Goal: Check status

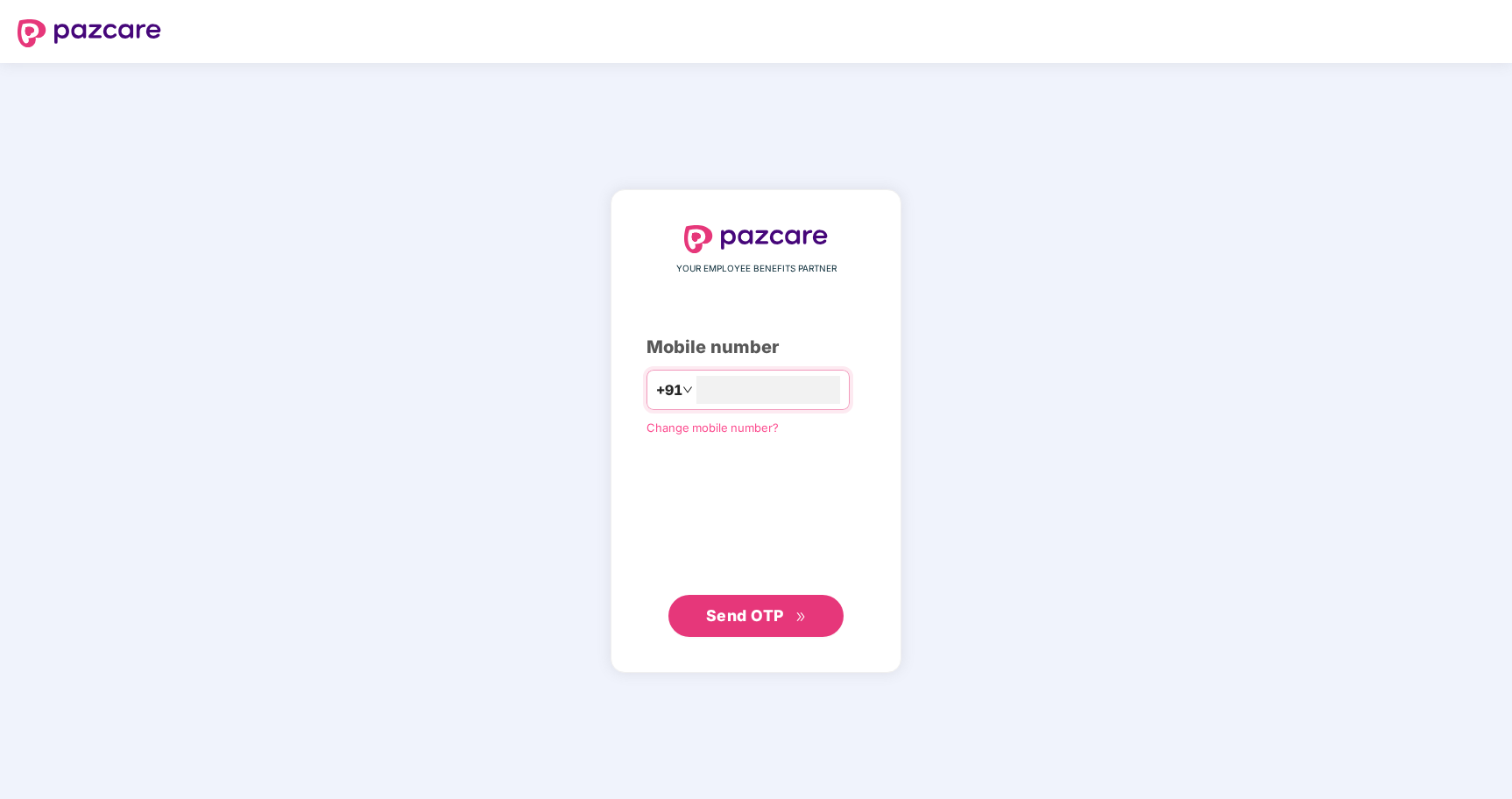
type input "**********"
click at [715, 605] on span "Send OTP" at bounding box center [756, 614] width 101 height 24
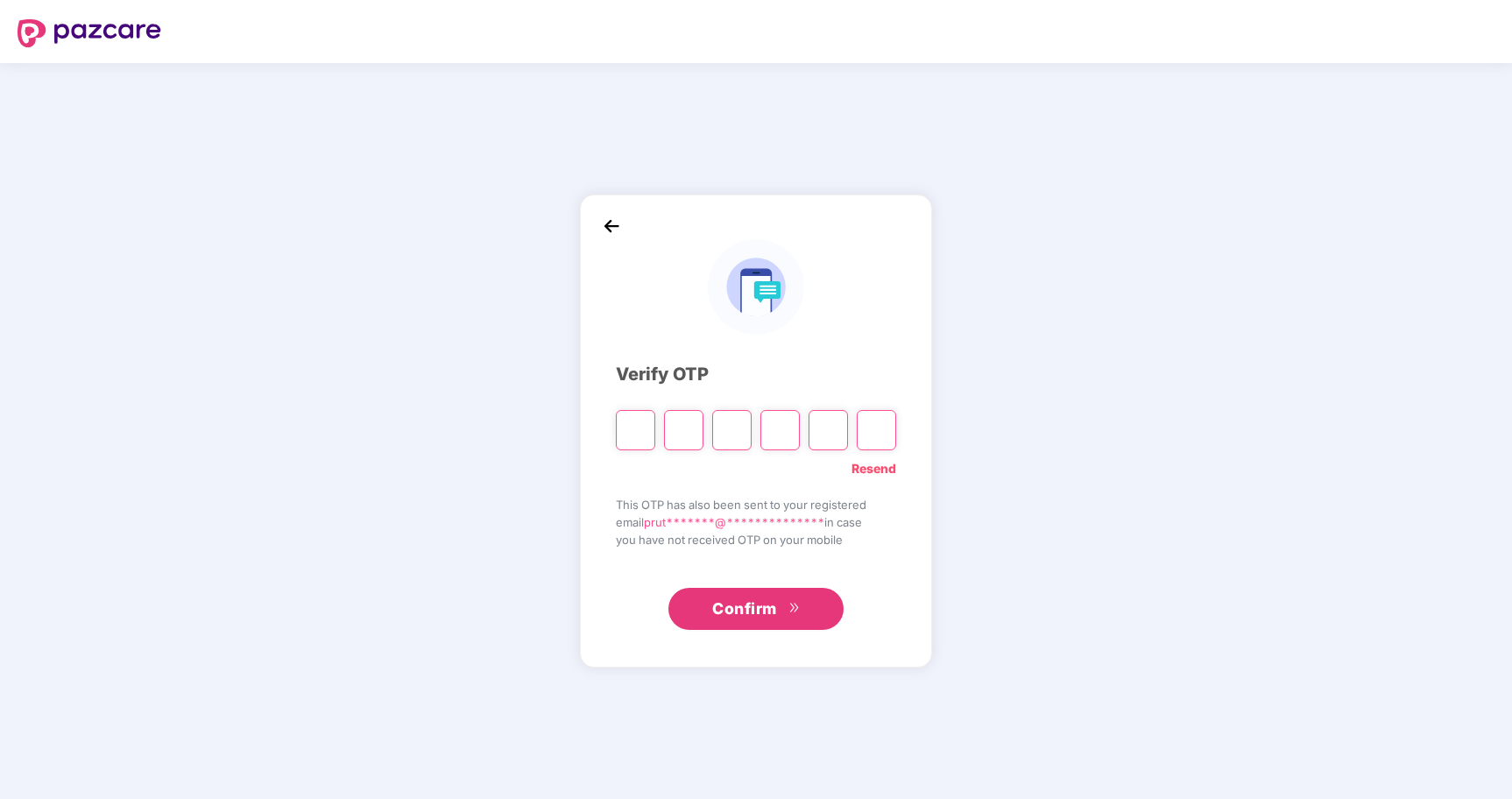
type input "*"
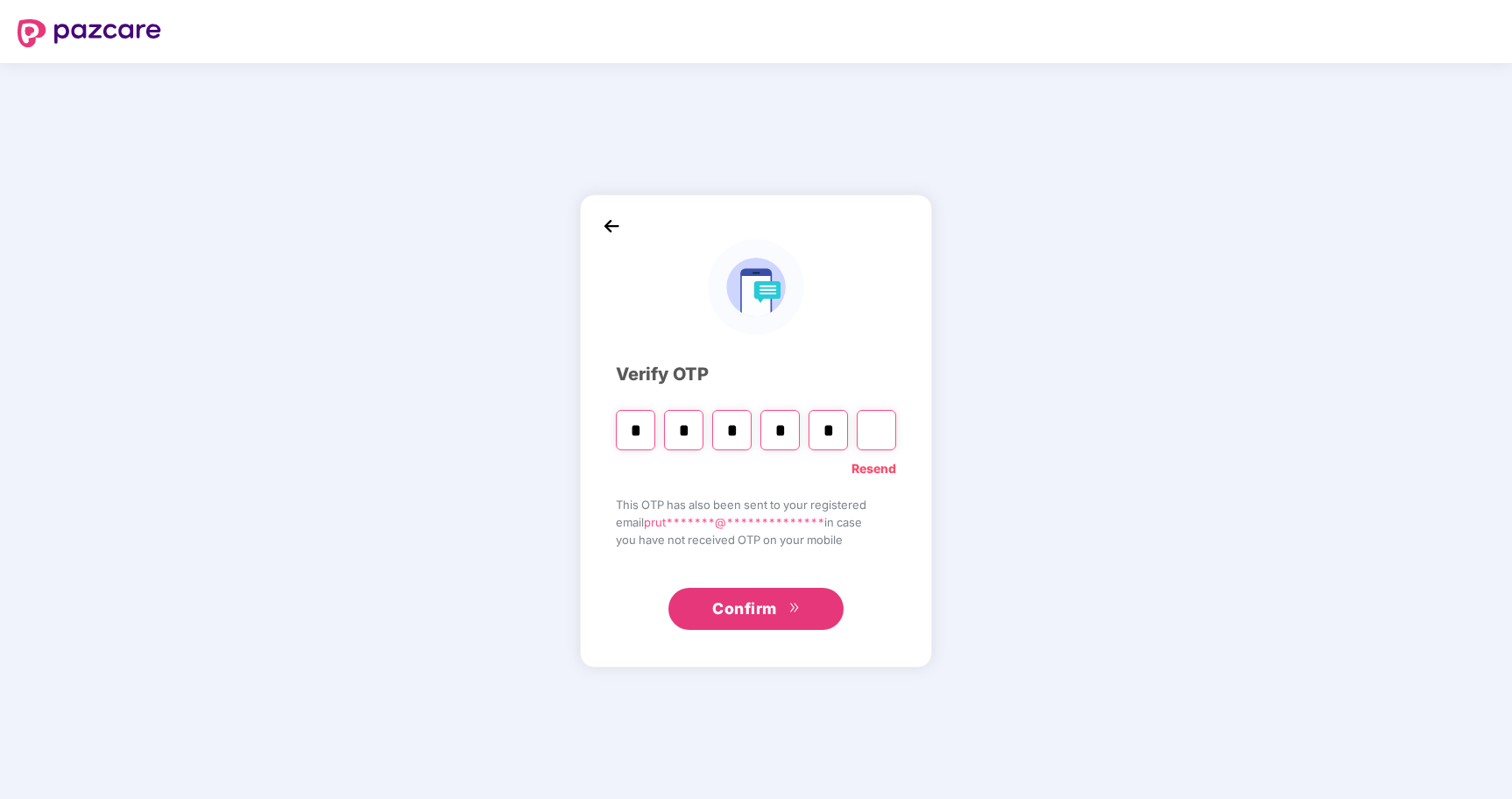
type input "*"
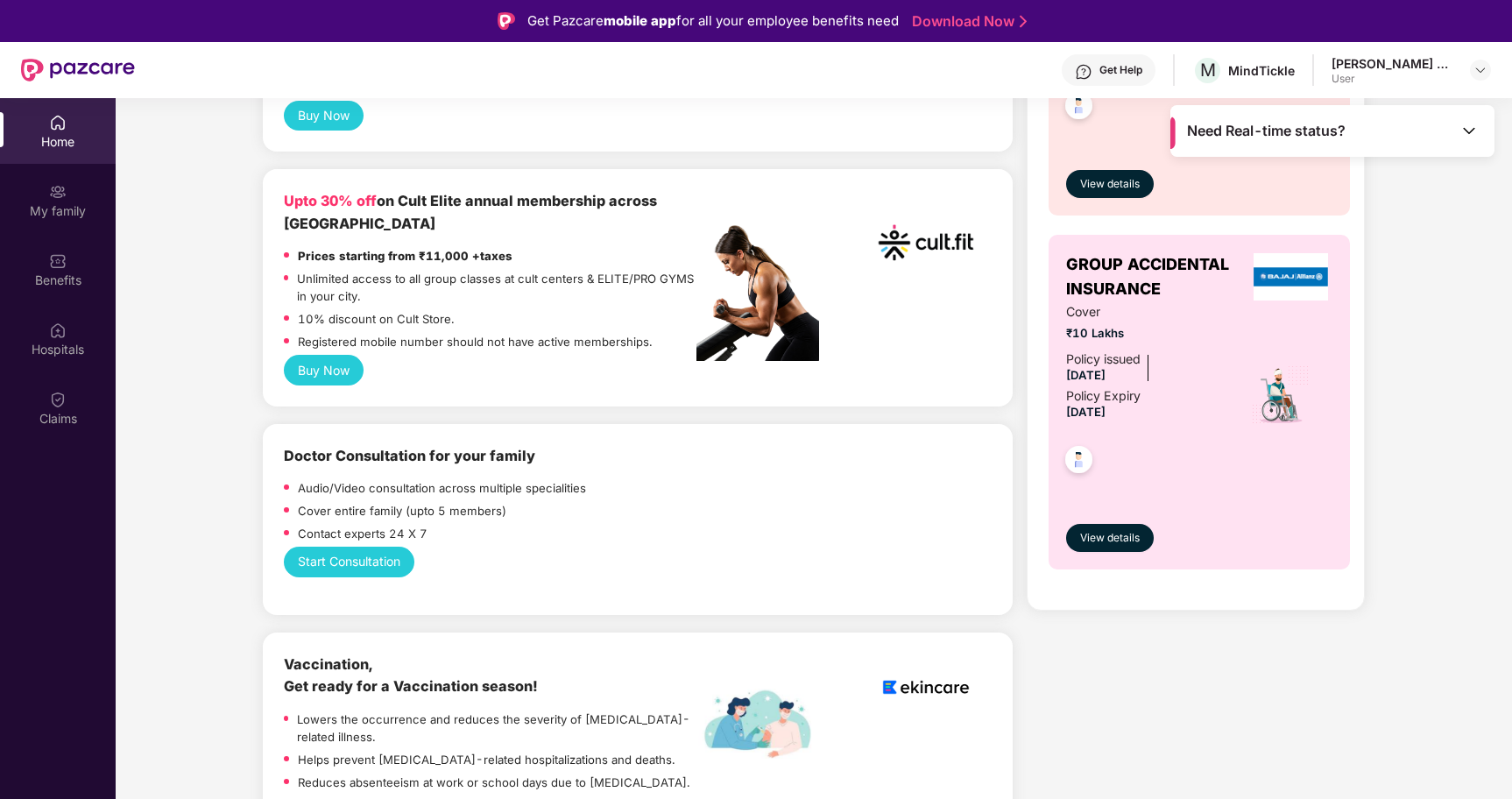
scroll to position [1142, 0]
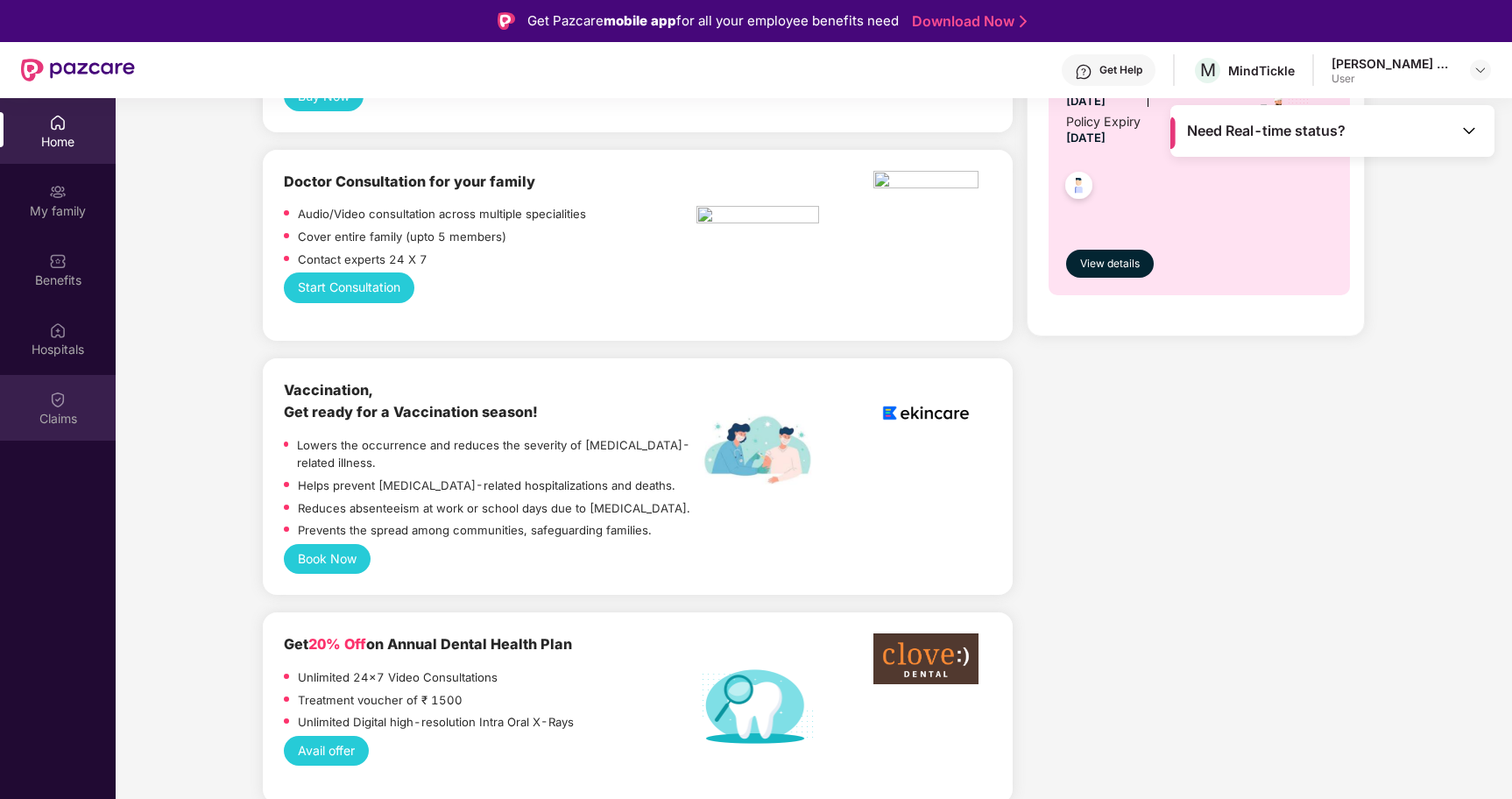
click at [65, 381] on div "Claims" at bounding box center [58, 407] width 116 height 66
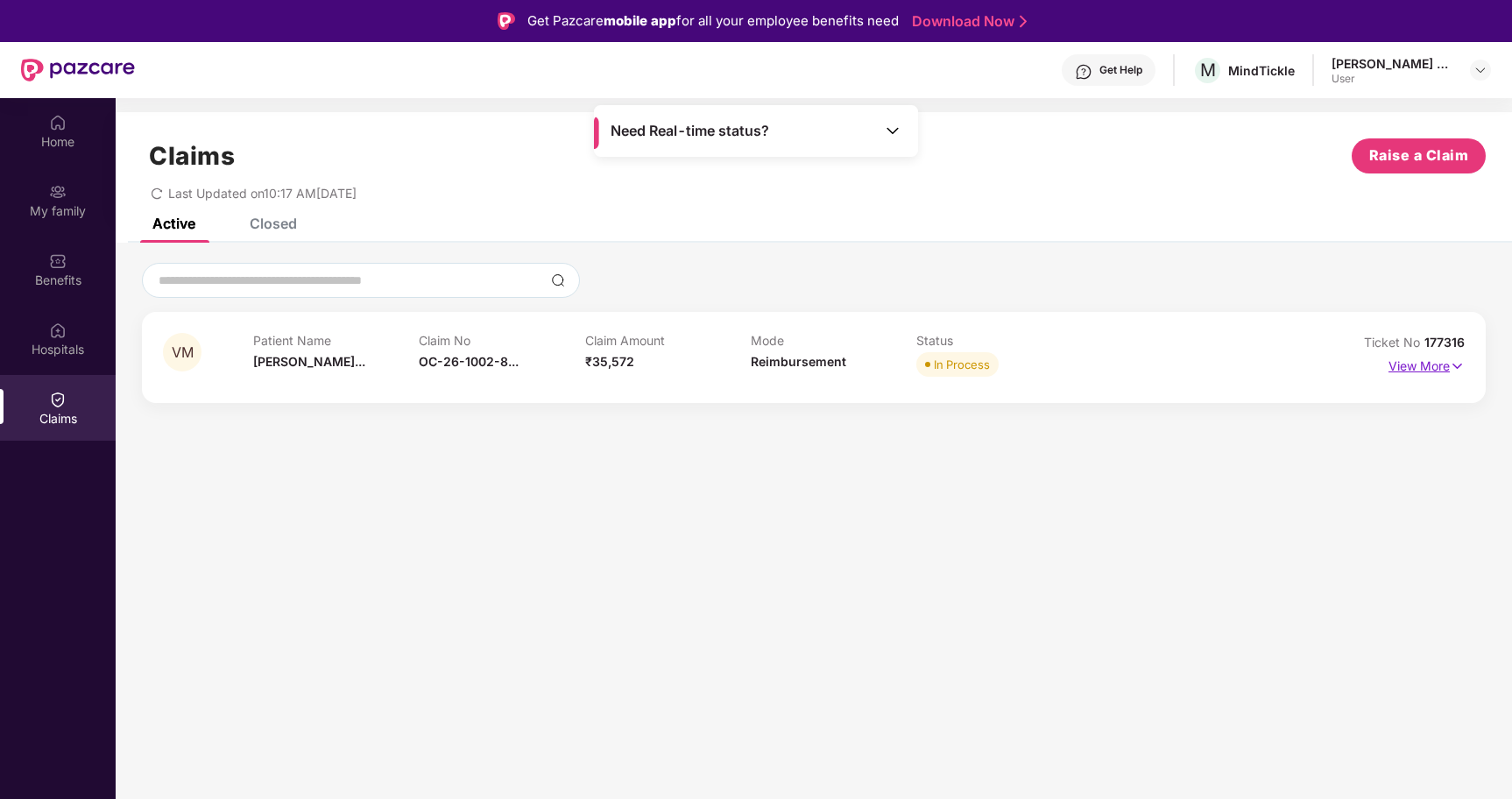
click at [1435, 368] on p "View More" at bounding box center [1427, 363] width 76 height 23
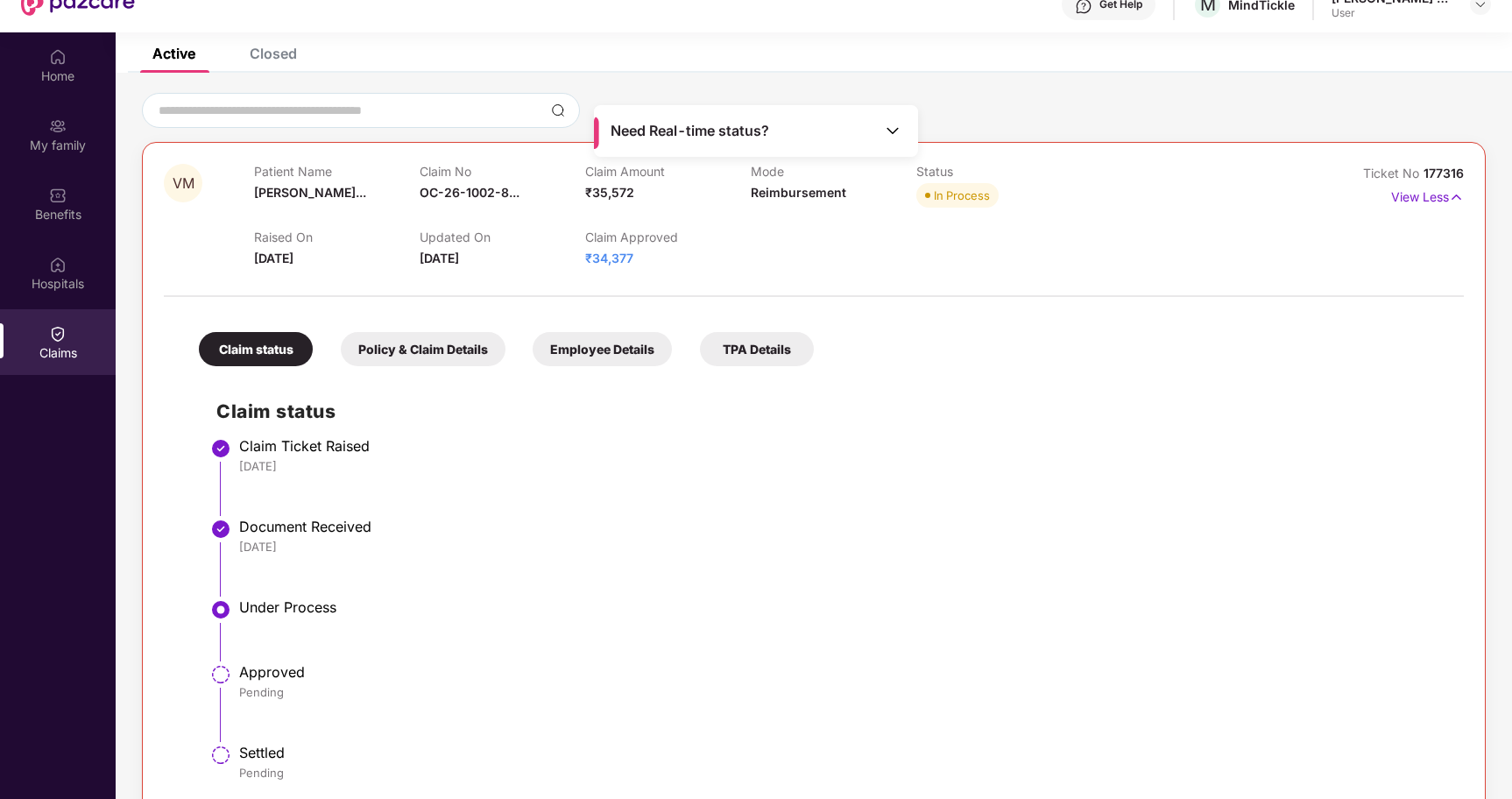
scroll to position [98, 0]
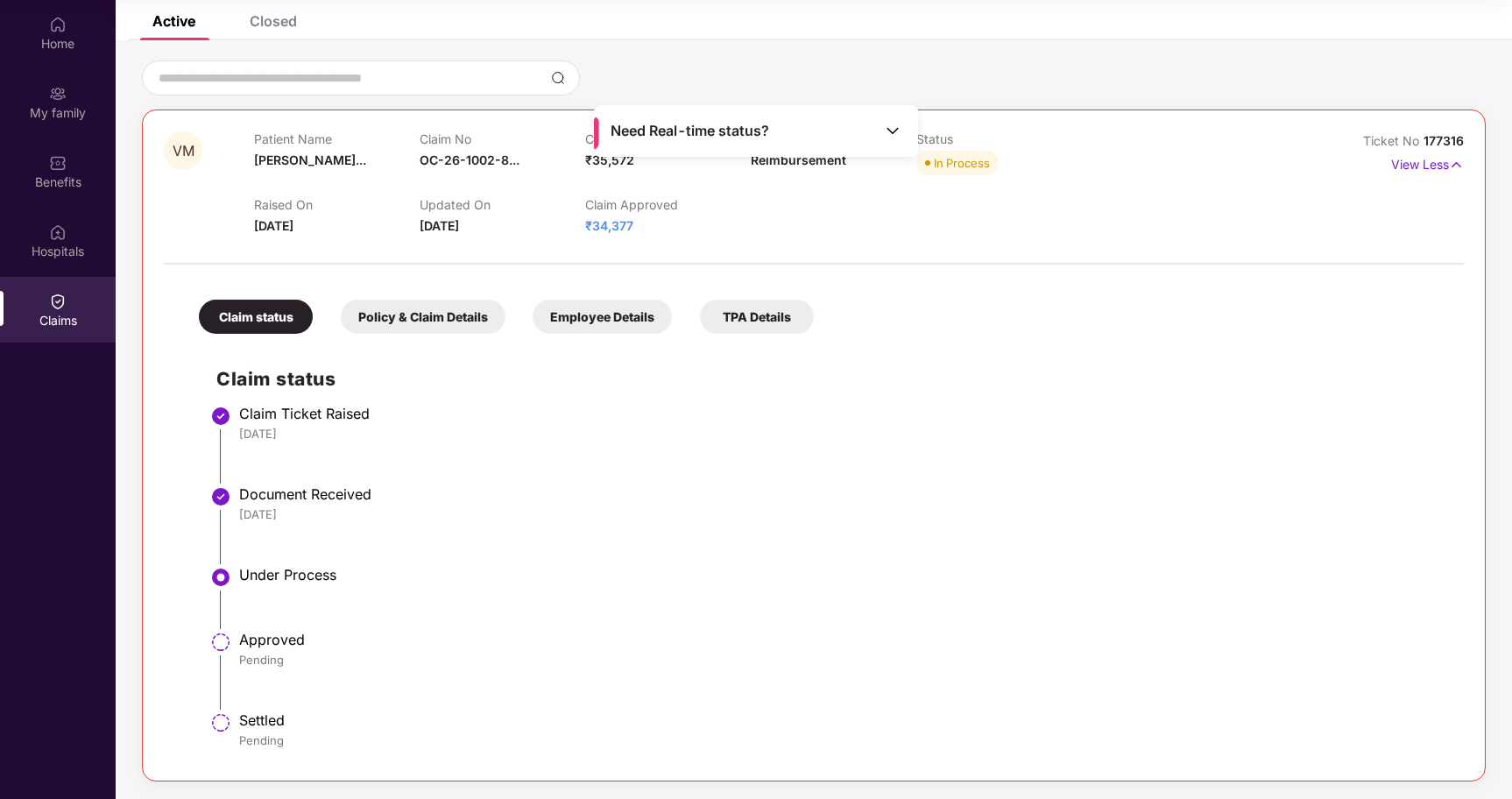
click at [895, 133] on img at bounding box center [892, 130] width 18 height 18
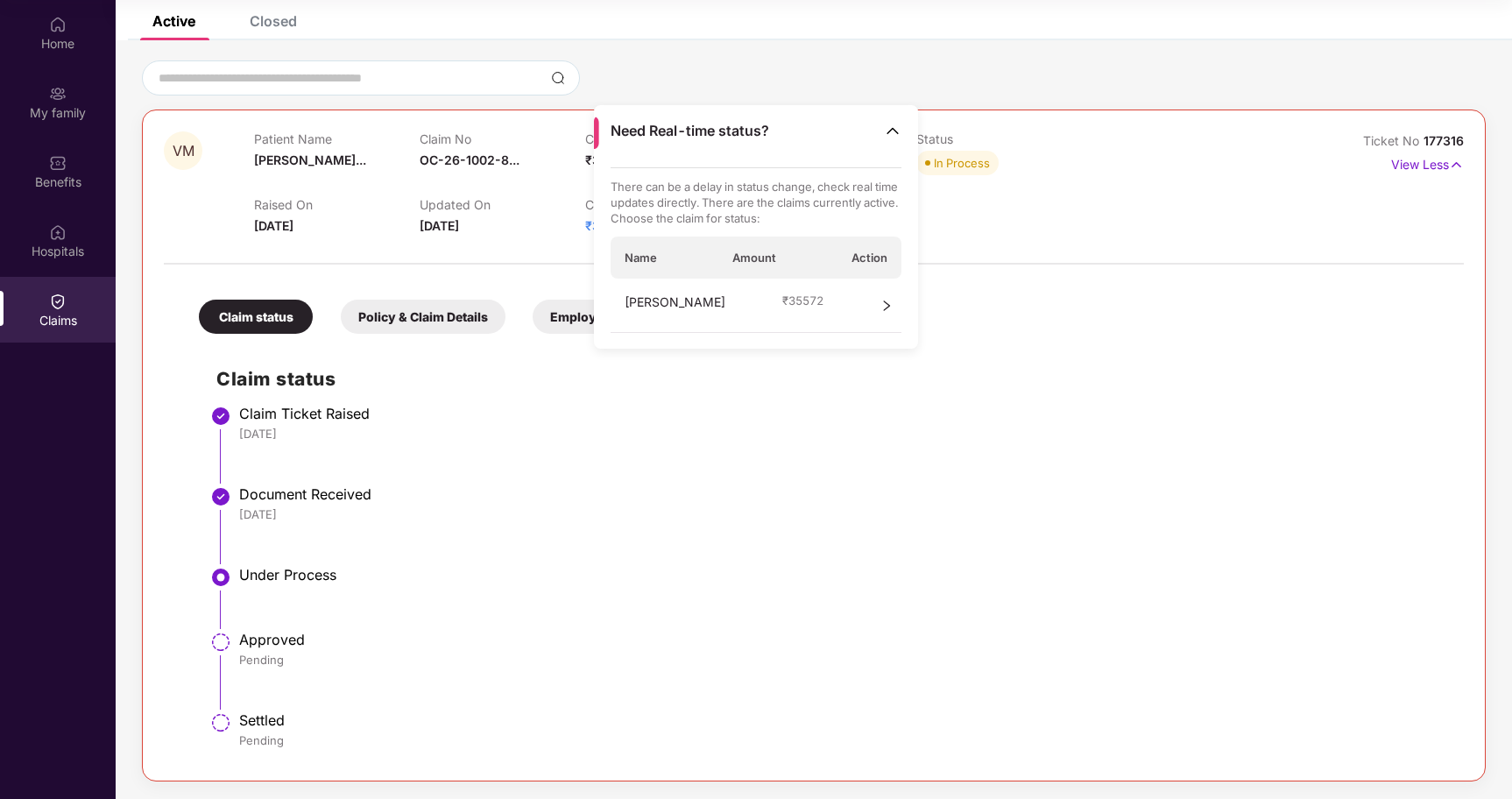
click at [1073, 432] on div "[DATE]" at bounding box center [843, 433] width 1207 height 16
click at [894, 127] on img at bounding box center [892, 130] width 18 height 18
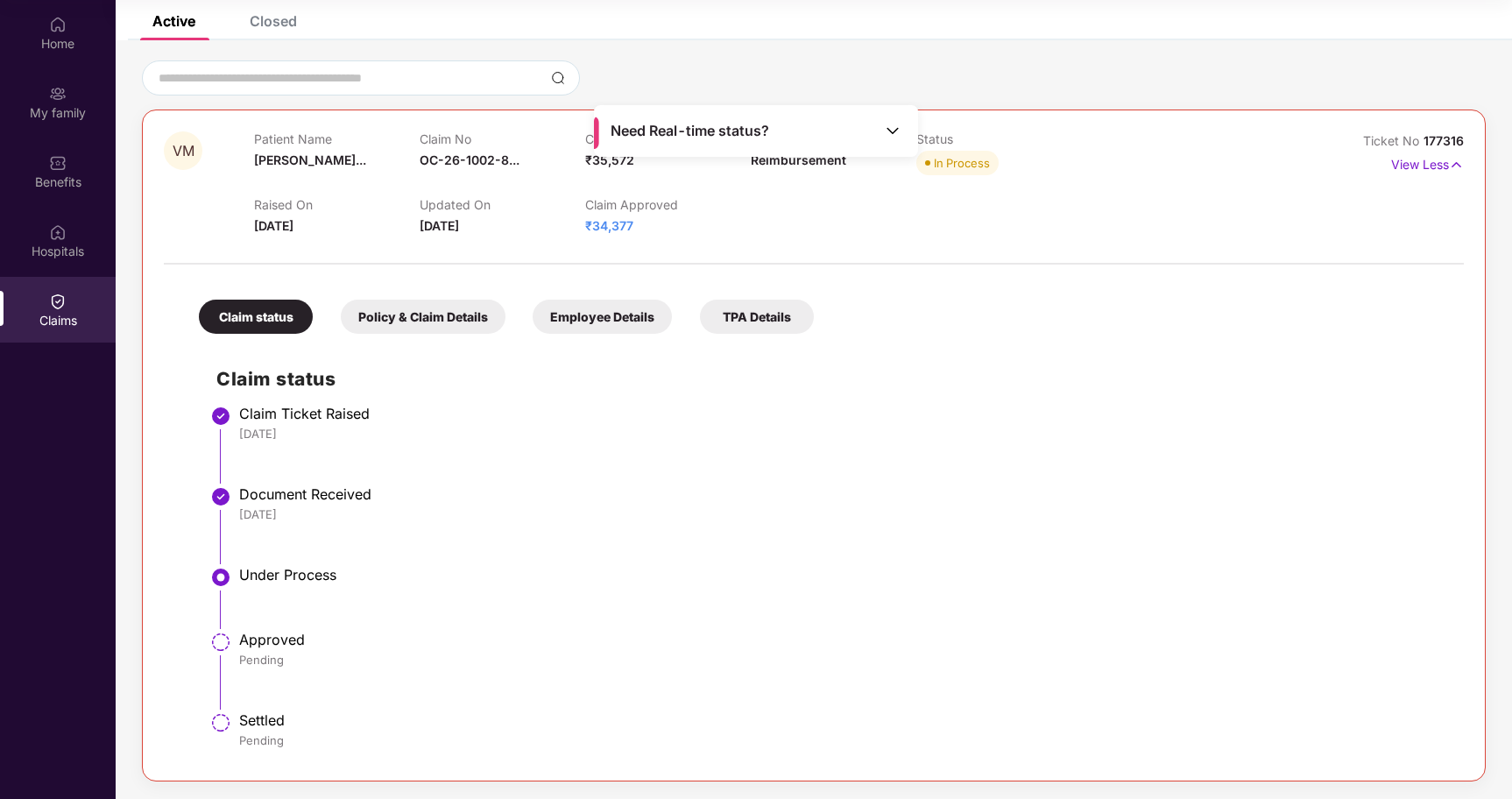
click at [690, 605] on li "Under Process" at bounding box center [831, 604] width 1230 height 65
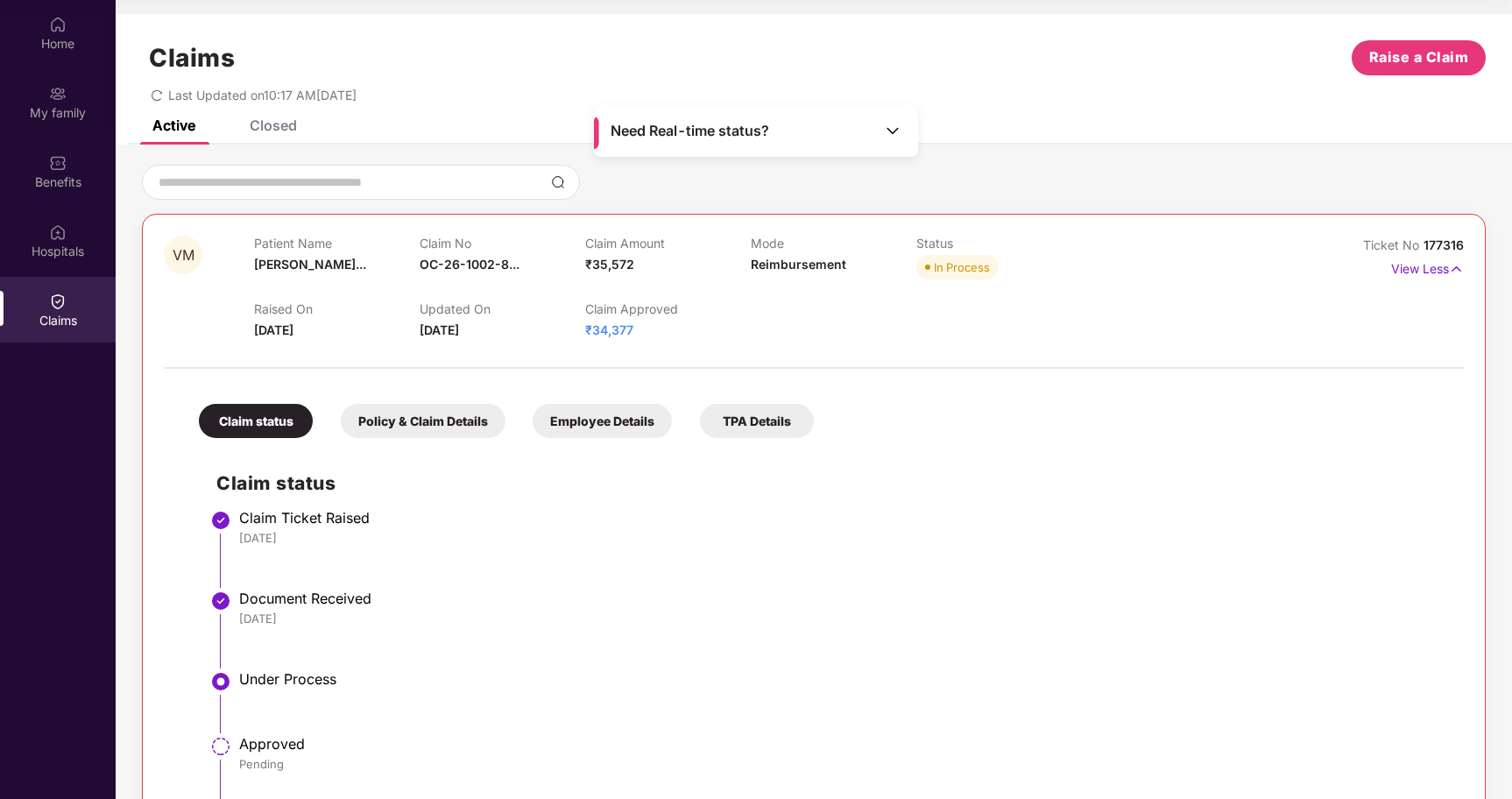
scroll to position [0, 0]
